Goal: Obtain resource: Obtain resource

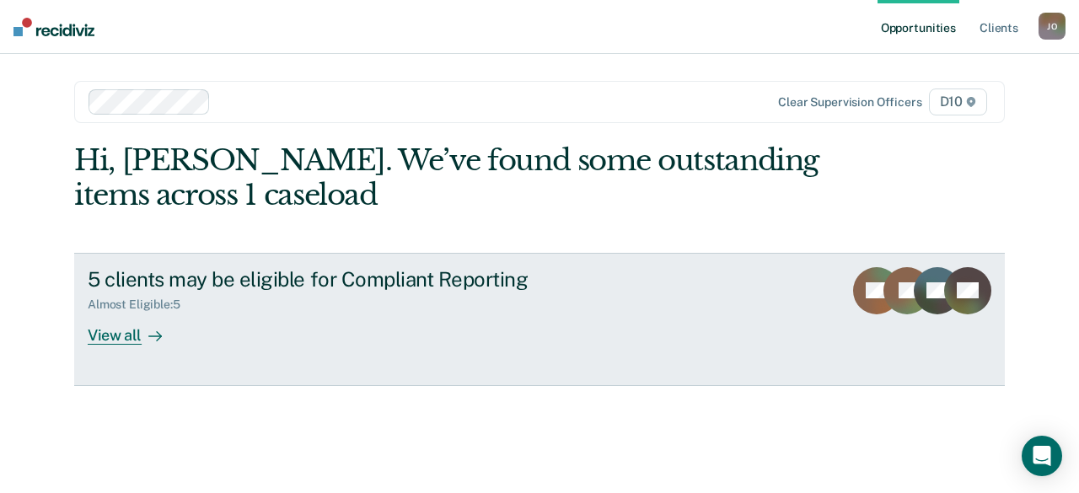
click at [115, 333] on div "View all" at bounding box center [135, 328] width 94 height 33
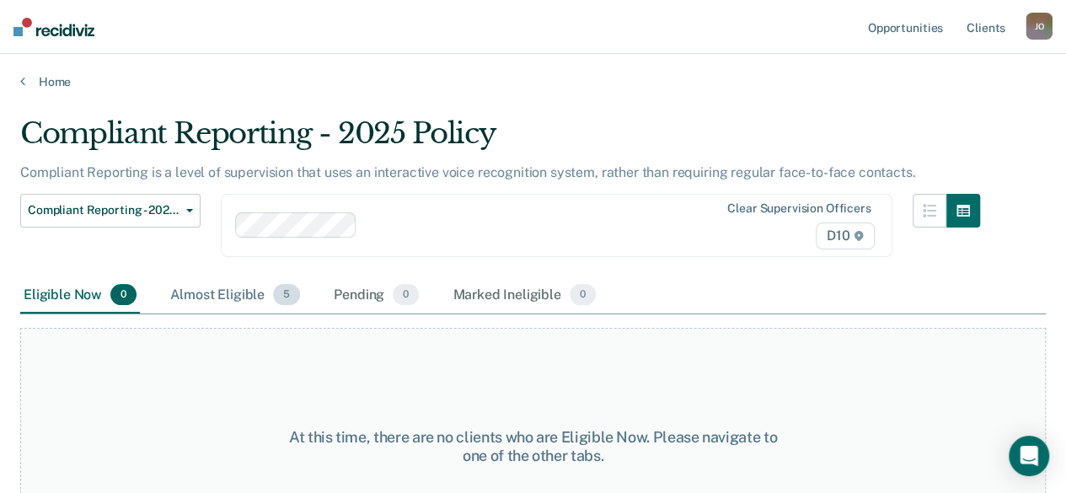
scroll to position [71, 0]
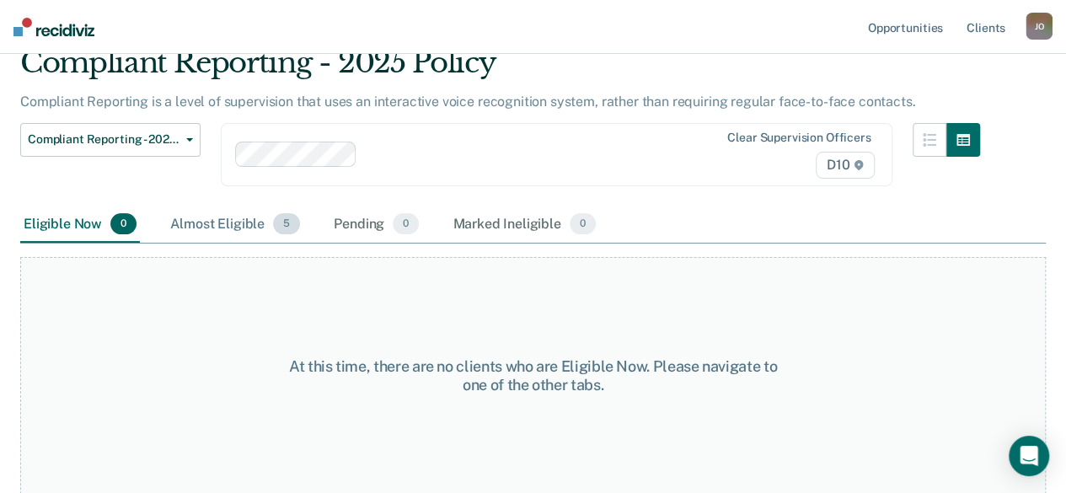
click at [234, 221] on div "Almost Eligible 5" at bounding box center [235, 224] width 137 height 37
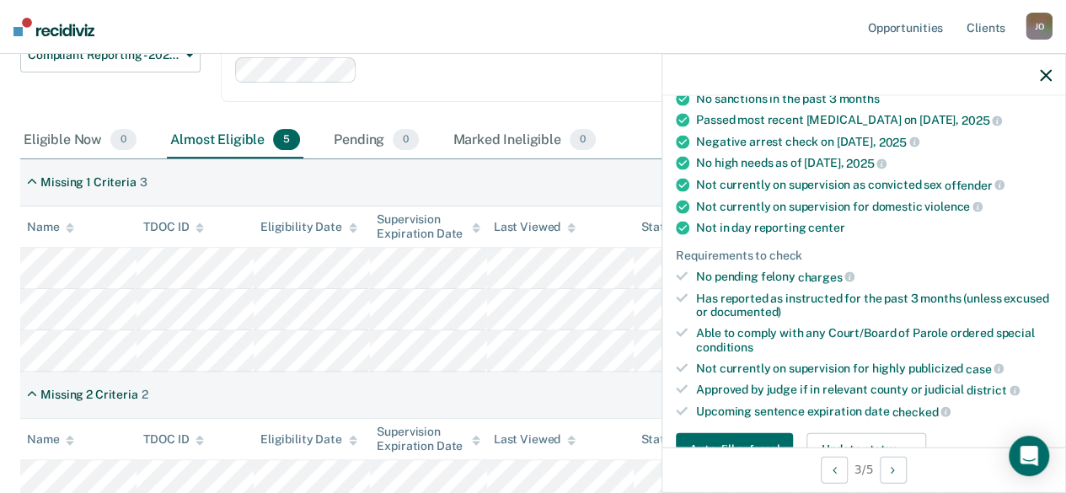
scroll to position [337, 0]
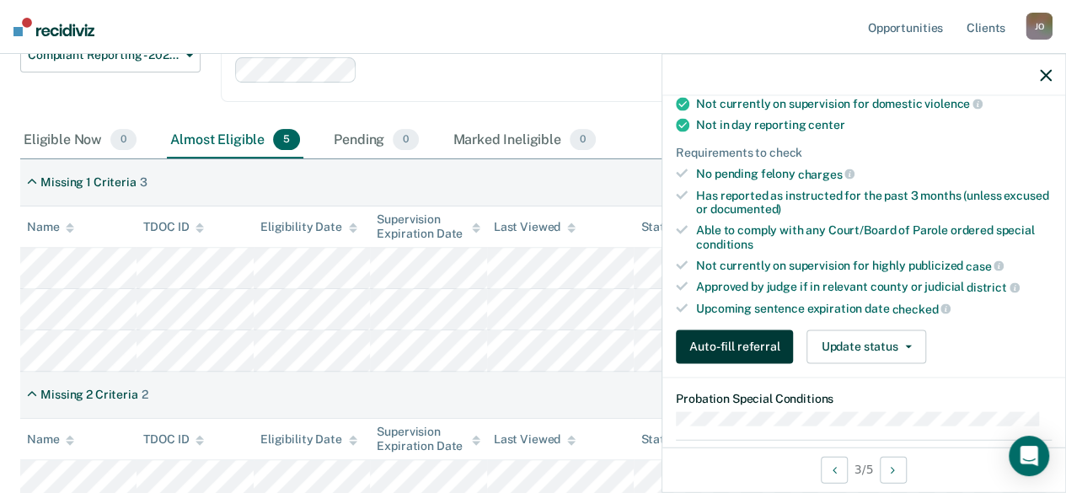
click at [735, 340] on button "Auto-fill referral" at bounding box center [734, 346] width 117 height 34
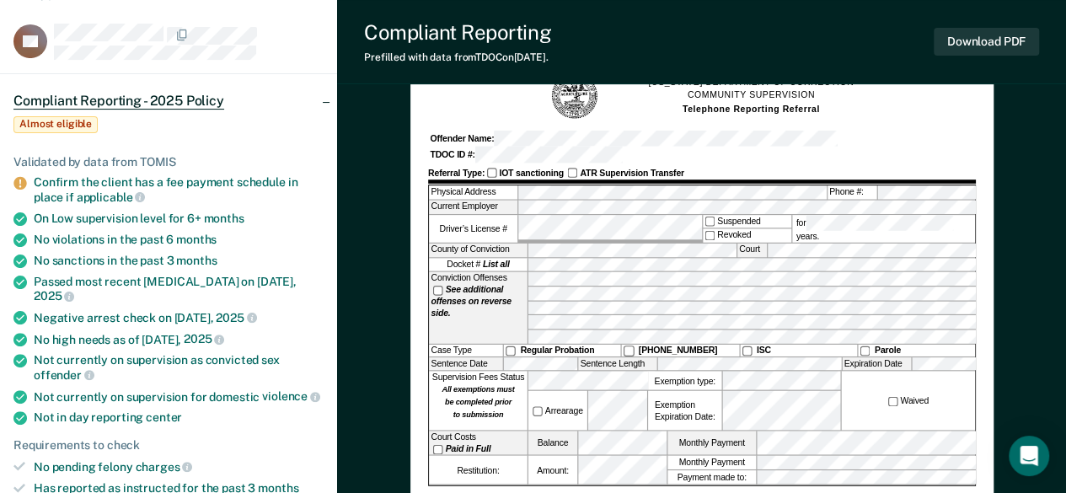
scroll to position [84, 0]
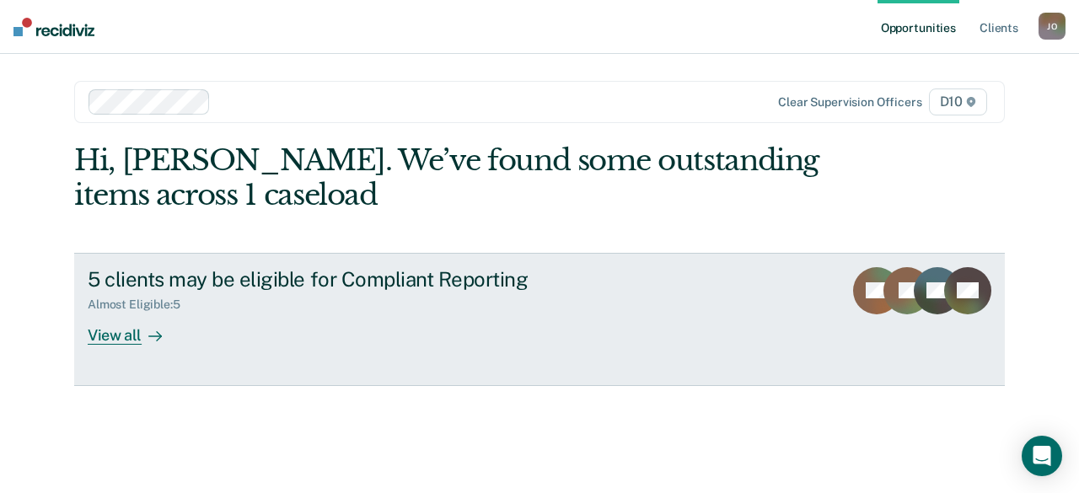
click at [110, 336] on div "View all" at bounding box center [135, 328] width 94 height 33
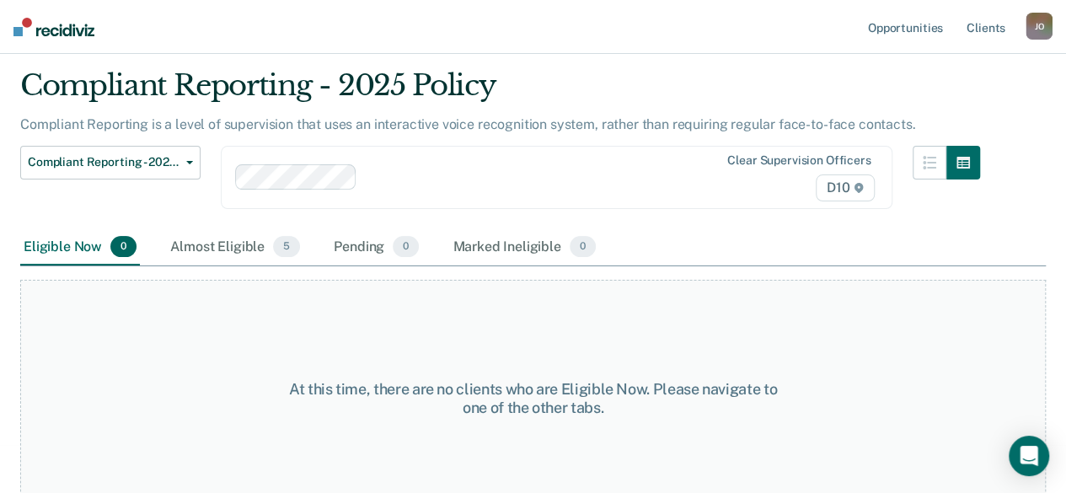
scroll to position [71, 0]
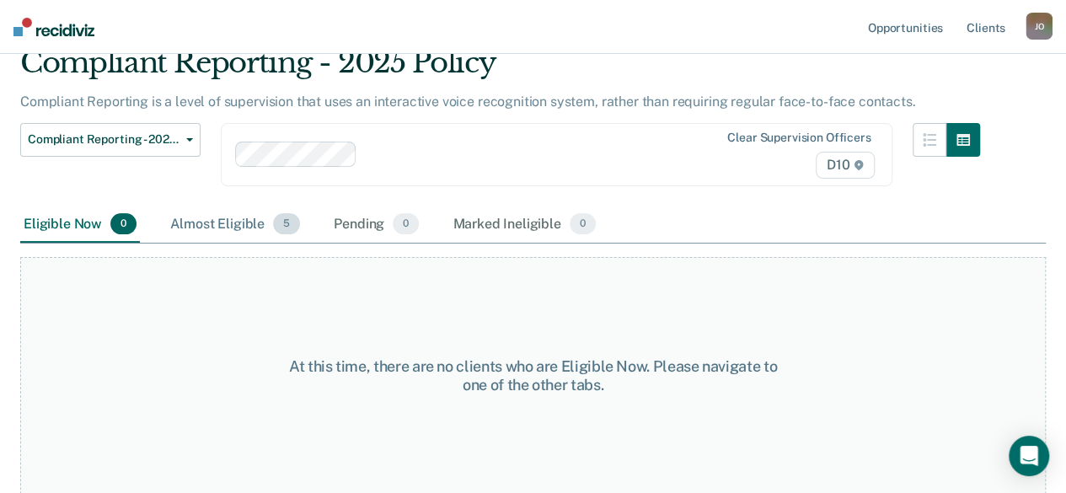
click at [220, 227] on div "Almost Eligible 5" at bounding box center [235, 224] width 137 height 37
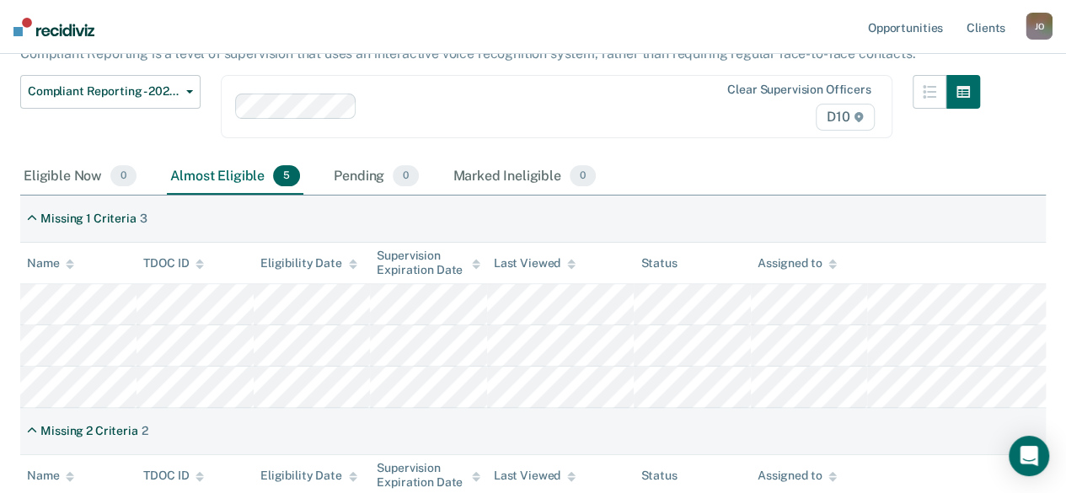
scroll to position [155, 0]
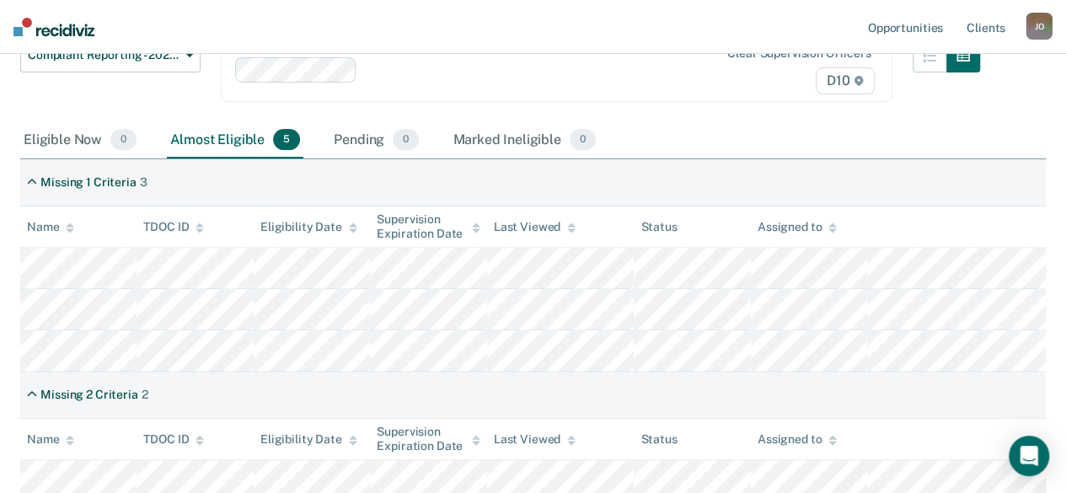
click at [857, 351] on tr at bounding box center [533, 350] width 1026 height 41
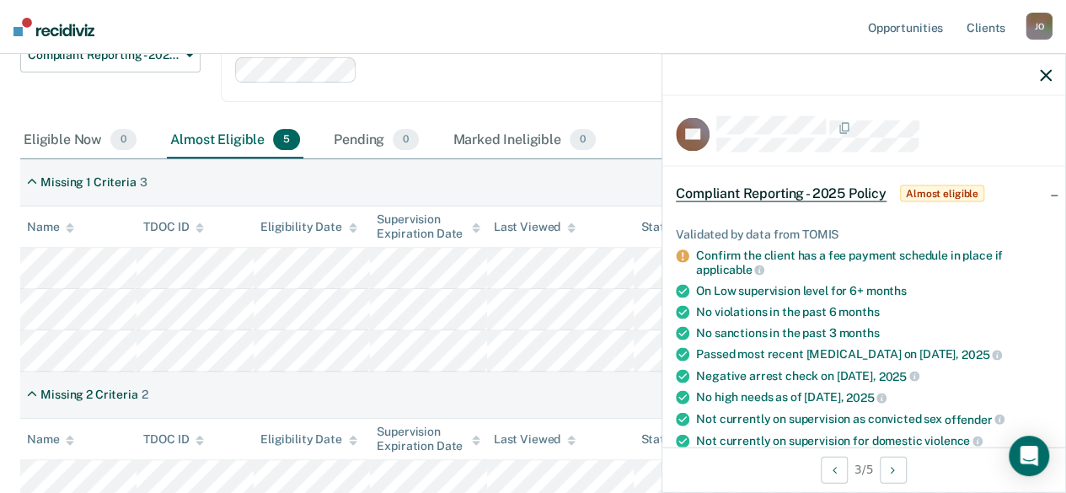
click at [581, 378] on div "Missing 2 Criteria 2" at bounding box center [533, 395] width 1026 height 47
click at [1052, 70] on div at bounding box center [863, 75] width 403 height 42
click at [942, 191] on span "Almost eligible" at bounding box center [942, 193] width 84 height 17
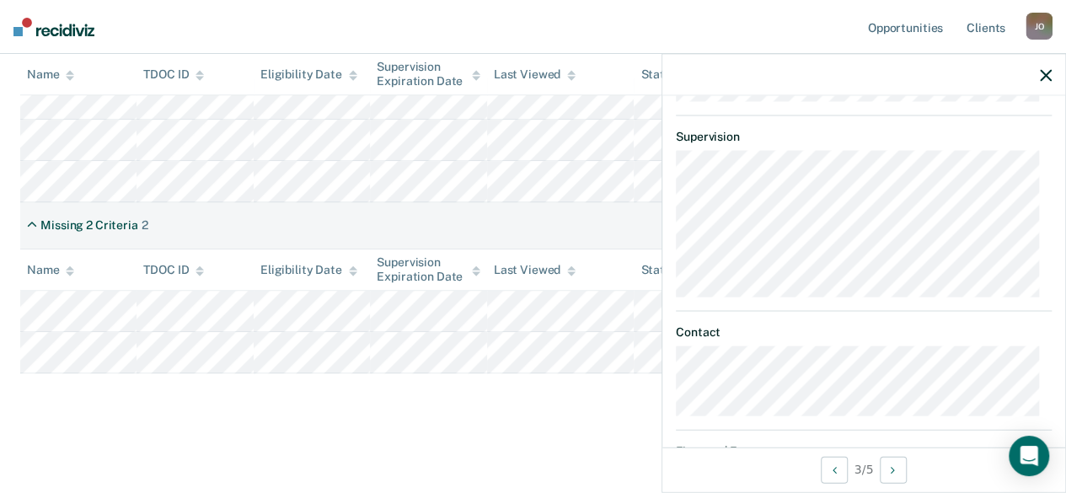
scroll to position [221, 0]
click at [1047, 72] on icon "button" at bounding box center [1046, 75] width 12 height 12
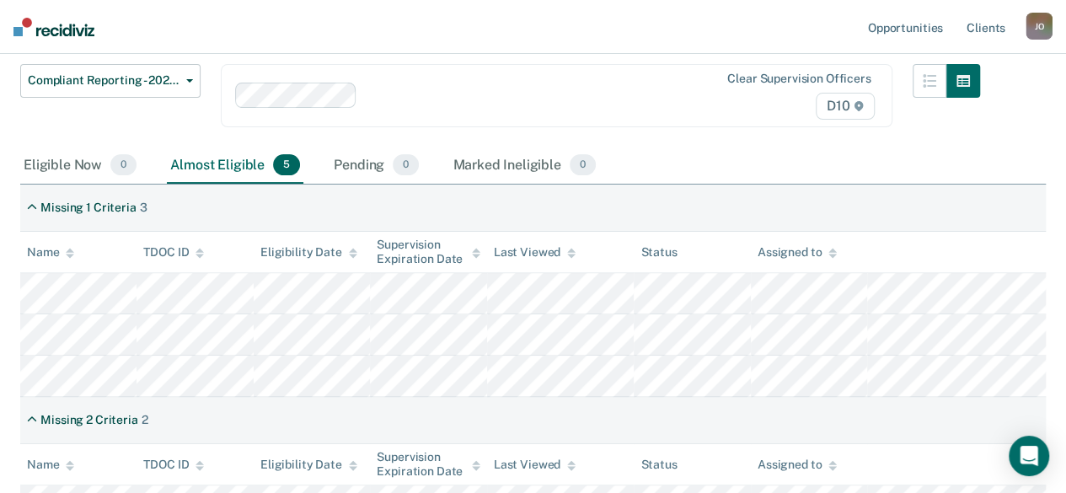
scroll to position [156, 0]
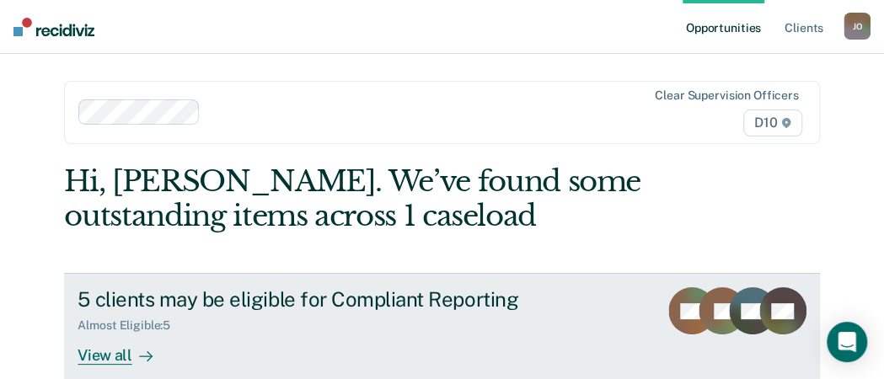
click at [121, 333] on div "View all" at bounding box center [125, 349] width 94 height 33
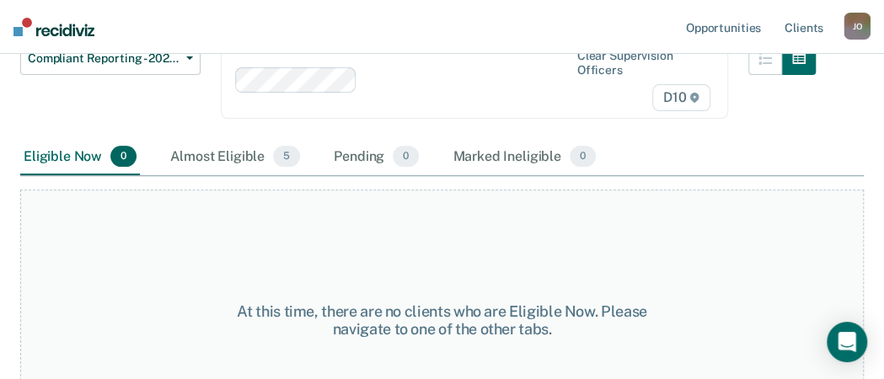
scroll to position [238, 0]
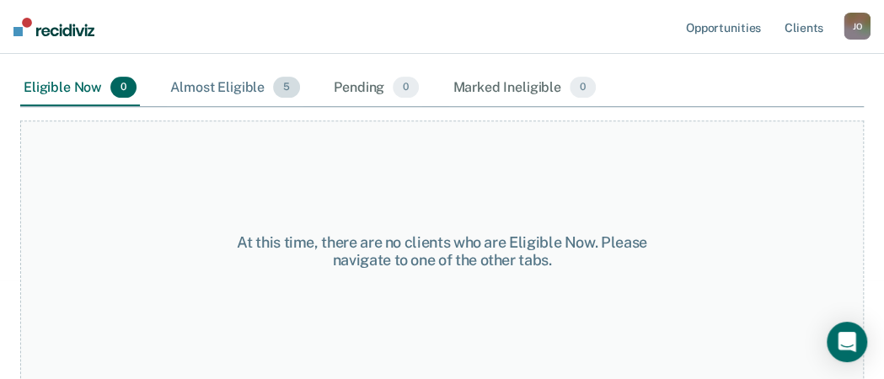
click at [227, 83] on div "Almost Eligible 5" at bounding box center [235, 88] width 137 height 37
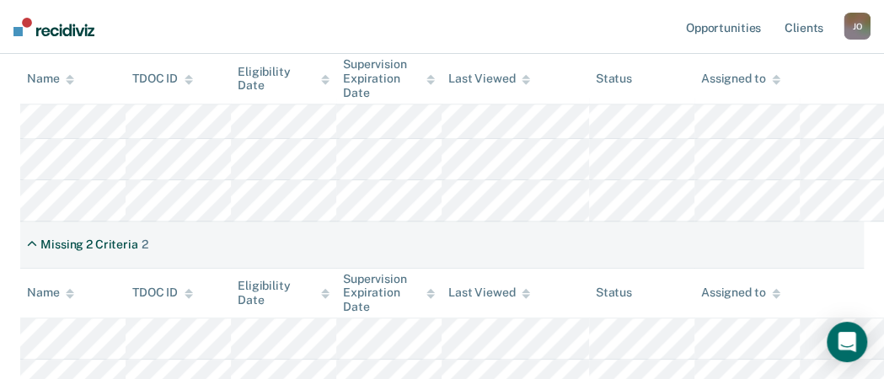
scroll to position [322, 0]
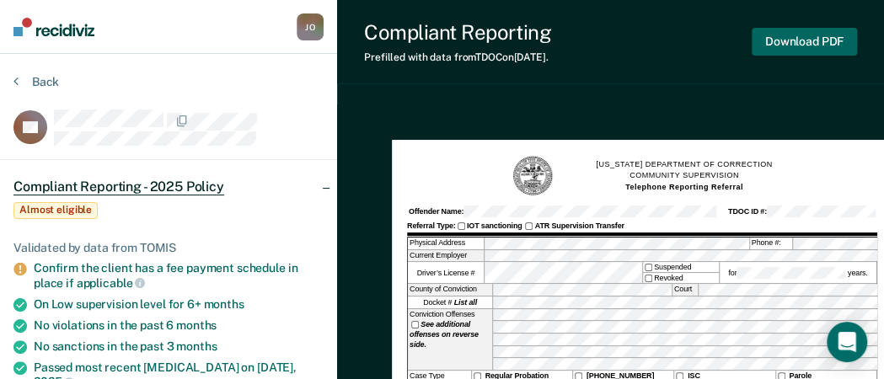
click at [799, 40] on button "Download PDF" at bounding box center [804, 42] width 105 height 28
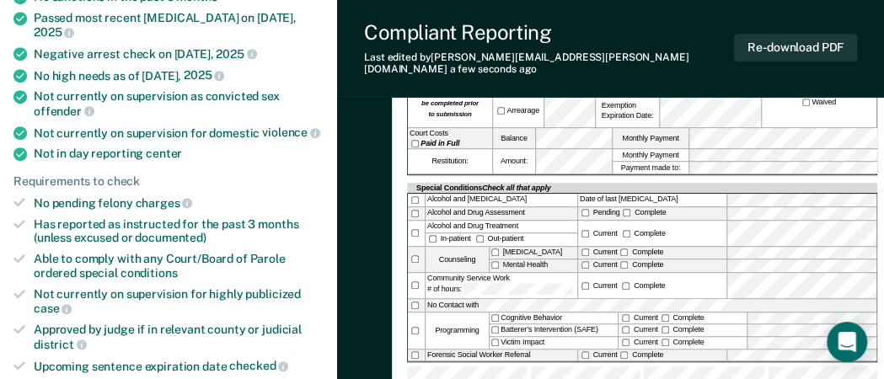
scroll to position [337, 0]
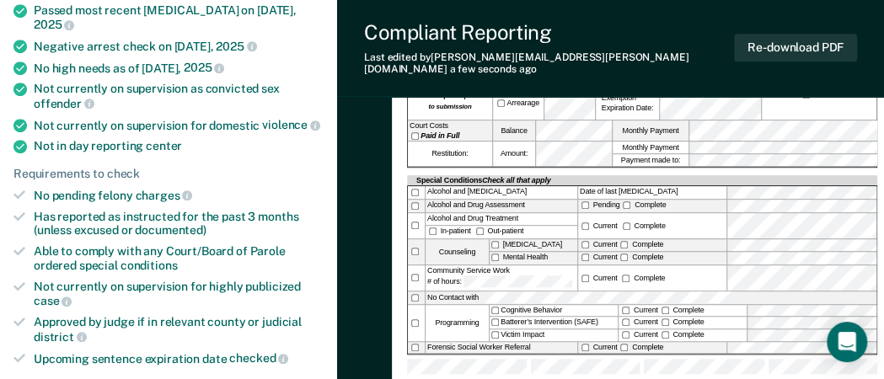
click at [798, 292] on label "No Contact with" at bounding box center [651, 298] width 451 height 13
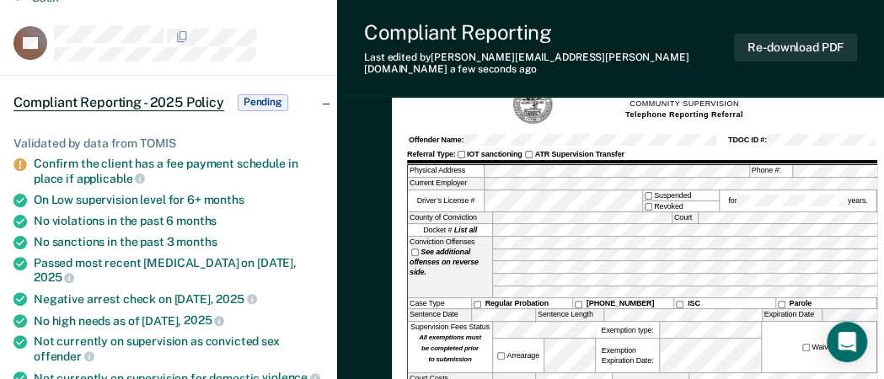
scroll to position [84, 0]
click at [770, 41] on button "Re-download PDF" at bounding box center [795, 48] width 123 height 28
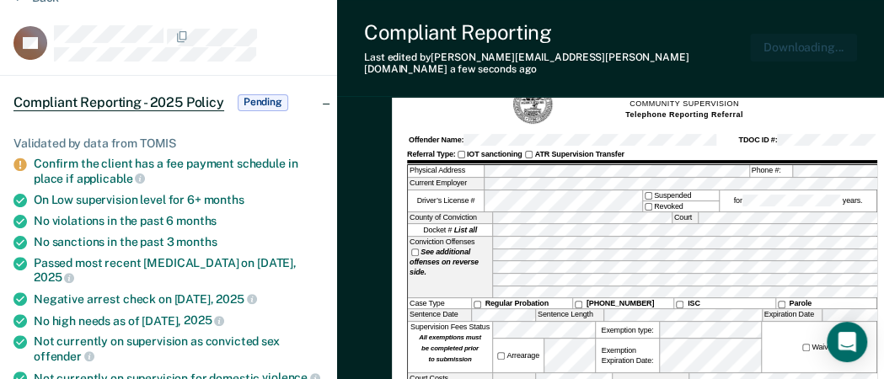
scroll to position [0, 0]
